Goal: Task Accomplishment & Management: Use online tool/utility

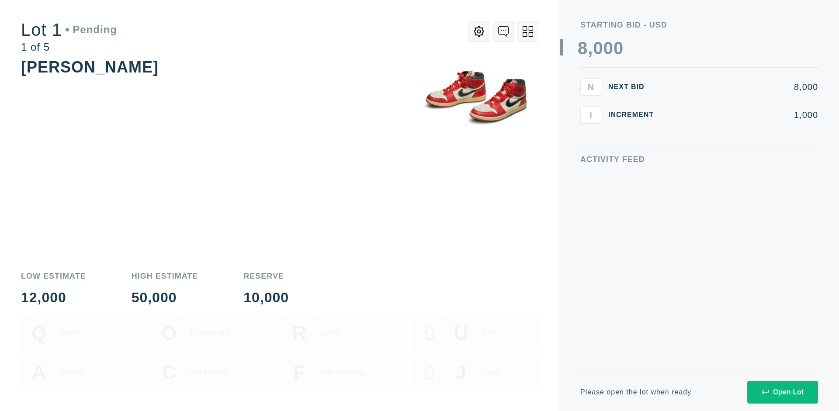
click at [782, 392] on div "Open Lot" at bounding box center [782, 392] width 42 height 8
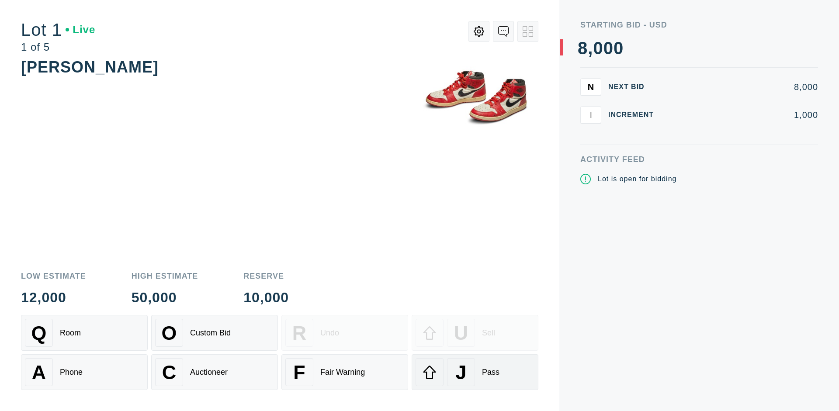
click at [475, 372] on div "J Pass" at bounding box center [474, 372] width 119 height 28
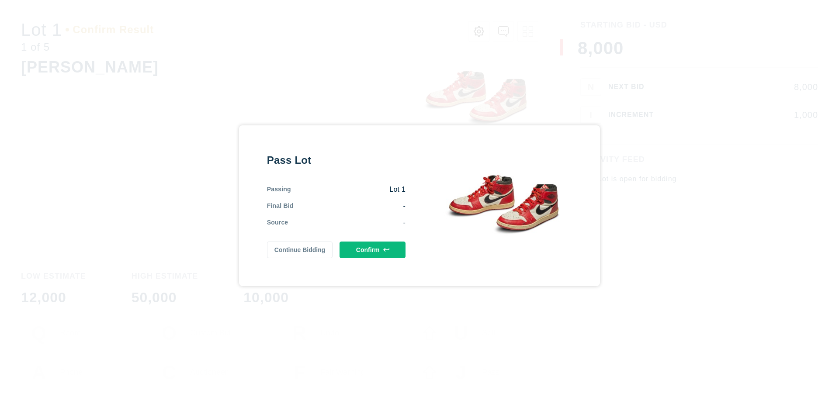
click at [373, 248] on button "Confirm" at bounding box center [372, 250] width 66 height 17
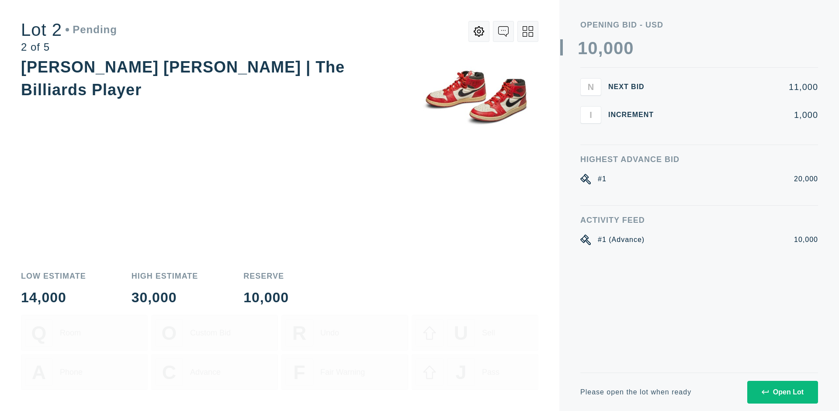
click at [782, 392] on div "Open Lot" at bounding box center [782, 392] width 42 height 8
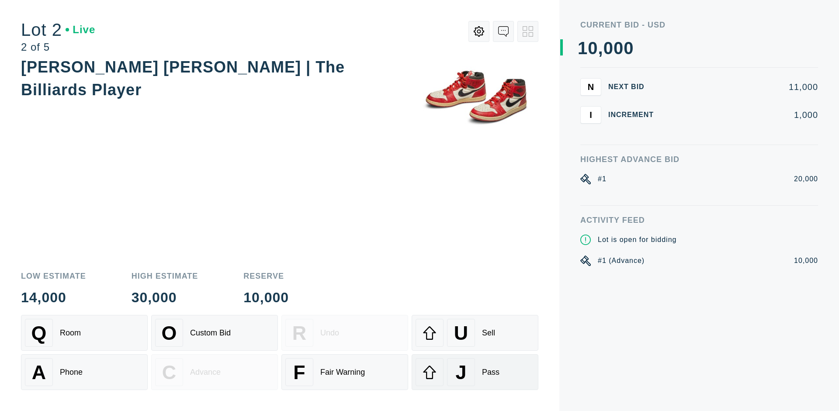
click at [475, 372] on div "J Pass" at bounding box center [474, 372] width 119 height 28
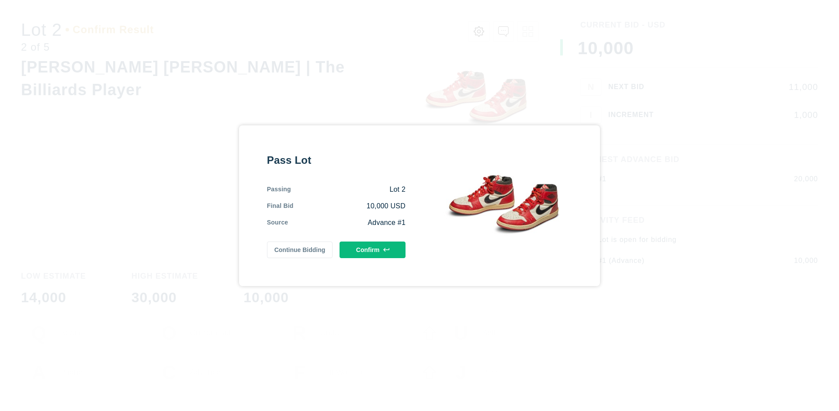
click at [373, 249] on button "Confirm" at bounding box center [372, 250] width 66 height 17
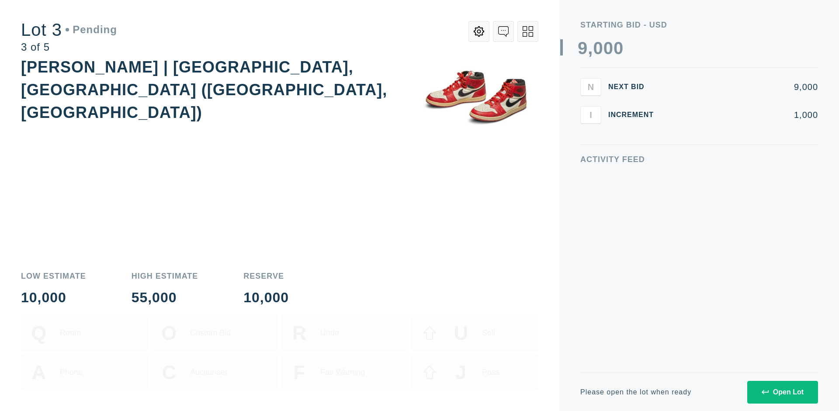
click at [782, 392] on div "Open Lot" at bounding box center [782, 392] width 42 height 8
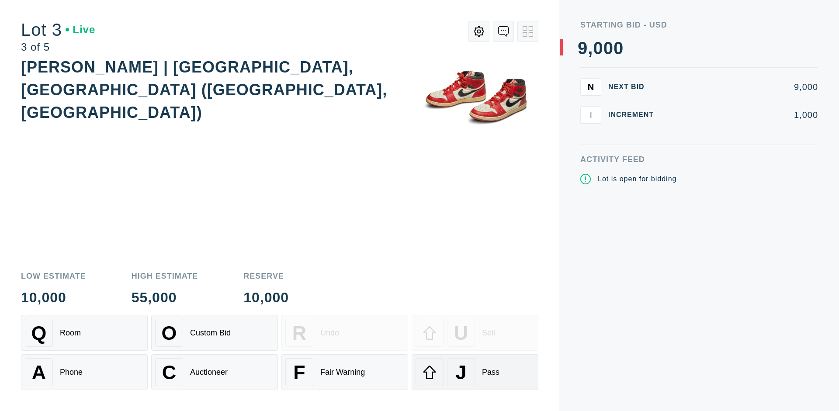
click at [475, 372] on div "J Pass" at bounding box center [474, 372] width 119 height 28
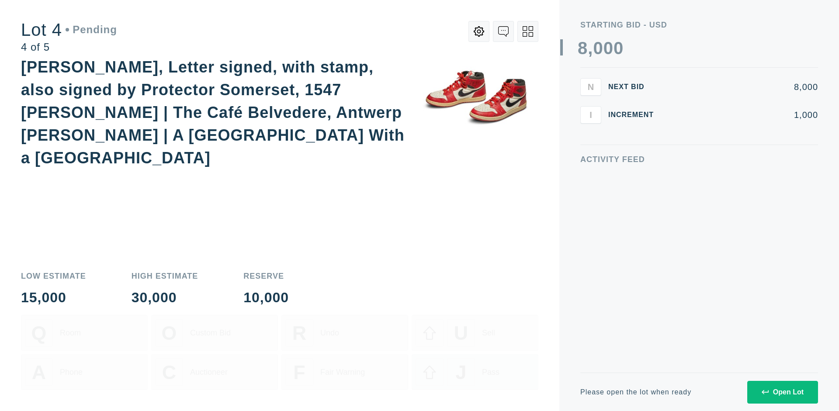
click at [528, 31] on icon at bounding box center [527, 31] width 10 height 10
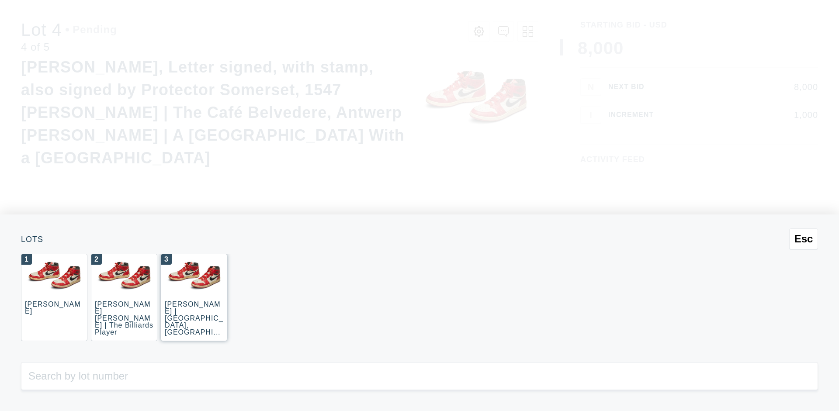
click at [194, 297] on div "3 JOAQUÍN SOROLLA | La Caleta, Málaga (La Caleta Beach, Málaga)" at bounding box center [194, 297] width 66 height 87
